Goal: Information Seeking & Learning: Learn about a topic

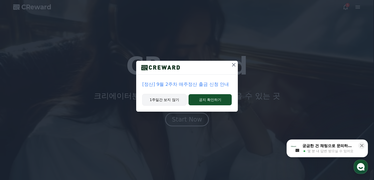
click at [154, 99] on button "1주일간 보지 않기" at bounding box center [164, 100] width 44 height 12
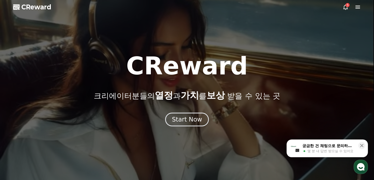
click at [159, 101] on span "열정" at bounding box center [164, 95] width 18 height 10
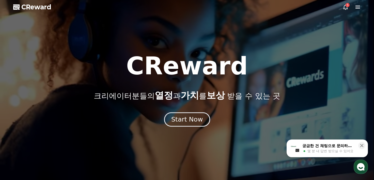
click at [184, 119] on div "Start Now" at bounding box center [186, 119] width 31 height 9
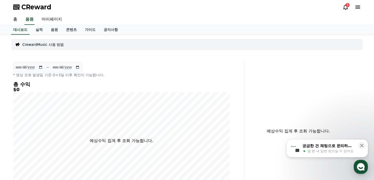
click at [345, 5] on div "5" at bounding box center [347, 5] width 4 height 4
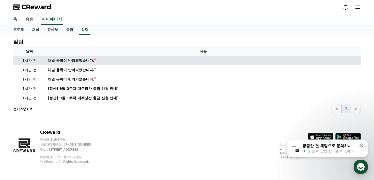
click at [82, 60] on div "채널 등록이 반려되었습니다." at bounding box center [71, 60] width 46 height 5
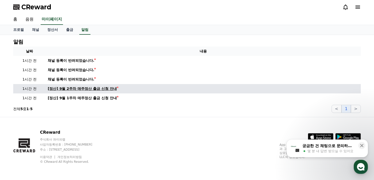
click at [84, 88] on div "[정산] 9월 2주차 매주정산 출금 신청 안내" at bounding box center [82, 88] width 69 height 5
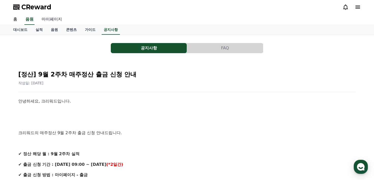
click at [46, 19] on link "마이페이지" at bounding box center [52, 19] width 28 height 11
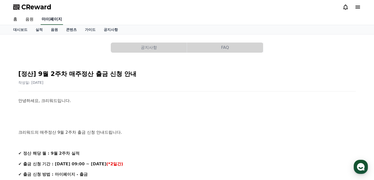
select select "**********"
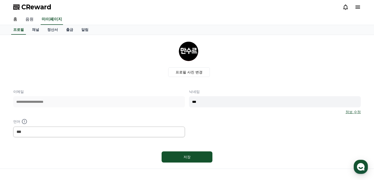
click at [28, 21] on link "음원" at bounding box center [29, 19] width 16 height 11
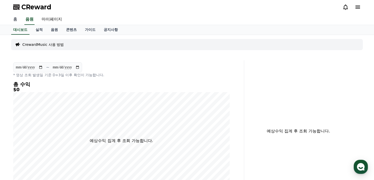
click at [10, 18] on link "홈" at bounding box center [15, 19] width 12 height 11
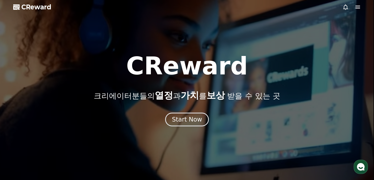
click at [362, 9] on div at bounding box center [187, 90] width 374 height 180
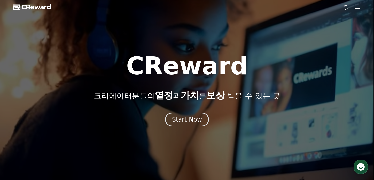
click at [359, 6] on icon at bounding box center [357, 7] width 6 height 6
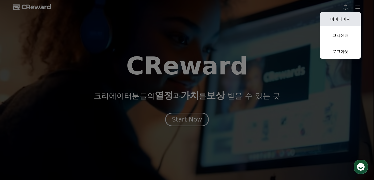
click at [342, 21] on link "마이페이지" at bounding box center [340, 19] width 41 height 14
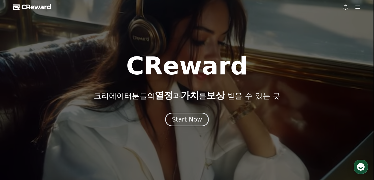
select select "**********"
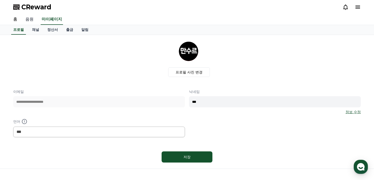
click at [30, 21] on link "음원" at bounding box center [29, 19] width 16 height 11
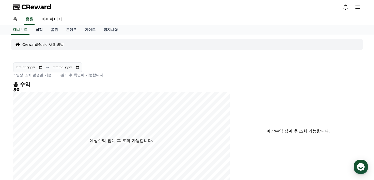
click at [40, 29] on link "실적" at bounding box center [38, 30] width 15 height 10
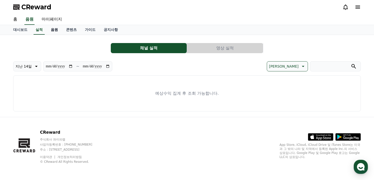
click at [53, 31] on link "음원" at bounding box center [54, 30] width 15 height 10
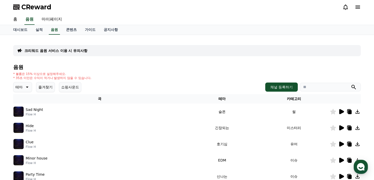
click at [156, 44] on div "크리워드 음원 서비스 이용 시 유의사항 음원 * 볼륨은 15% 이상으로 설정해주세요. * 35초 미만은 수익이 적거나 발생하지 않을 수 있습니…" at bounding box center [186, 157] width 347 height 237
click at [74, 30] on link "콘텐츠" at bounding box center [71, 30] width 19 height 10
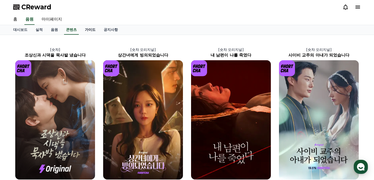
click at [88, 30] on link "가이드" at bounding box center [90, 30] width 19 height 10
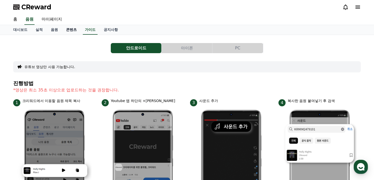
click at [73, 31] on link "콘텐츠" at bounding box center [71, 30] width 19 height 10
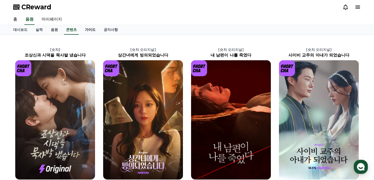
click at [94, 30] on link "가이드" at bounding box center [90, 30] width 19 height 10
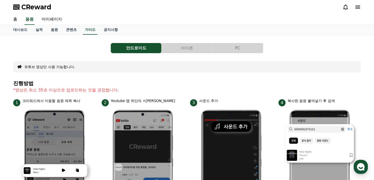
click at [67, 46] on div "안드로이드 아이폰 PC" at bounding box center [186, 48] width 347 height 10
click at [21, 28] on link "대시보드" at bounding box center [20, 30] width 22 height 10
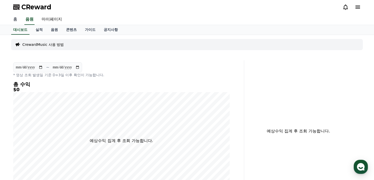
click at [19, 20] on link "홈" at bounding box center [15, 19] width 12 height 11
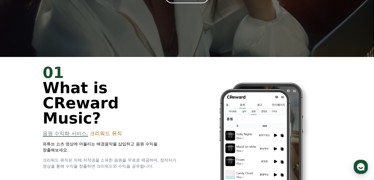
scroll to position [51, 0]
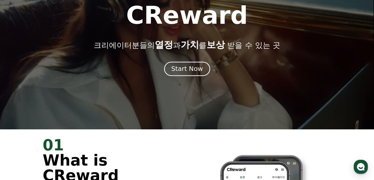
click at [196, 65] on button "Start Now" at bounding box center [187, 69] width 46 height 14
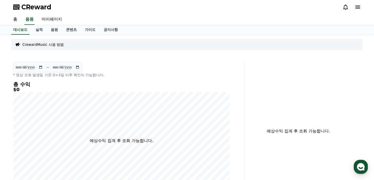
click at [357, 8] on icon at bounding box center [357, 7] width 6 height 6
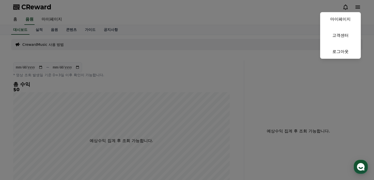
click at [191, 20] on button "close" at bounding box center [187, 90] width 374 height 180
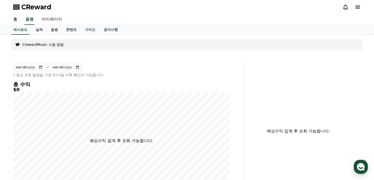
click at [57, 20] on link "마이페이지" at bounding box center [52, 19] width 28 height 11
select select "**********"
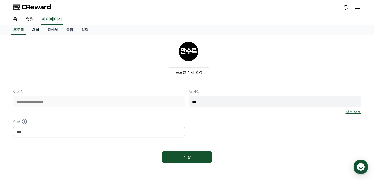
click at [36, 32] on link "채널" at bounding box center [35, 30] width 15 height 10
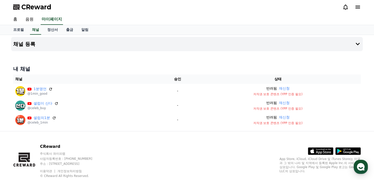
click at [186, 150] on div "CReward 주식회사 와이피랩 사업자등록번호 : [PHONE_NUMBER] 주소 : [STREET_ADDRESS] 이용약관 개인정보처리방침 …" at bounding box center [186, 163] width 355 height 63
click at [195, 147] on div "CReward 주식회사 와이피랩 사업자등록번호 : [PHONE_NUMBER] 주소 : [STREET_ADDRESS] 이용약관 개인정보처리방침 …" at bounding box center [186, 163] width 355 height 63
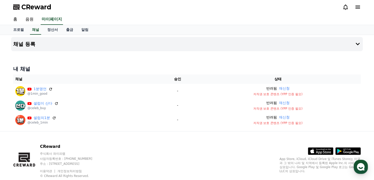
click at [263, 141] on div "CReward 주식회사 와이피랩 사업자등록번호 : [PHONE_NUMBER] 주소 : [STREET_ADDRESS] 이용약관 개인정보처리방침 …" at bounding box center [186, 163] width 355 height 63
click at [214, 149] on div "CReward 주식회사 와이피랩 사업자등록번호 : [PHONE_NUMBER] 주소 : [STREET_ADDRESS] 이용약관 개인정보처리방침 …" at bounding box center [186, 163] width 355 height 63
click at [156, 14] on div "CReward" at bounding box center [186, 7] width 355 height 14
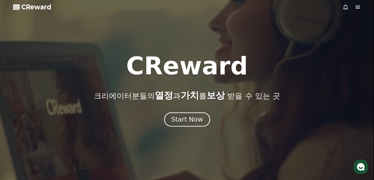
click at [196, 126] on button "Start Now" at bounding box center [187, 119] width 46 height 14
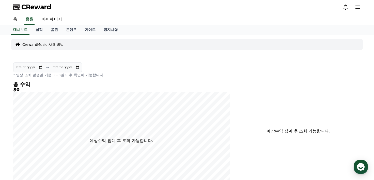
click at [270, 8] on icon at bounding box center [357, 7] width 6 height 6
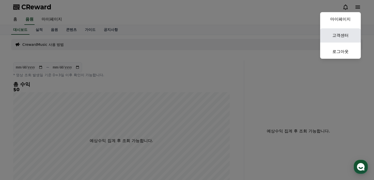
click at [270, 34] on link "고객센터" at bounding box center [340, 35] width 41 height 14
